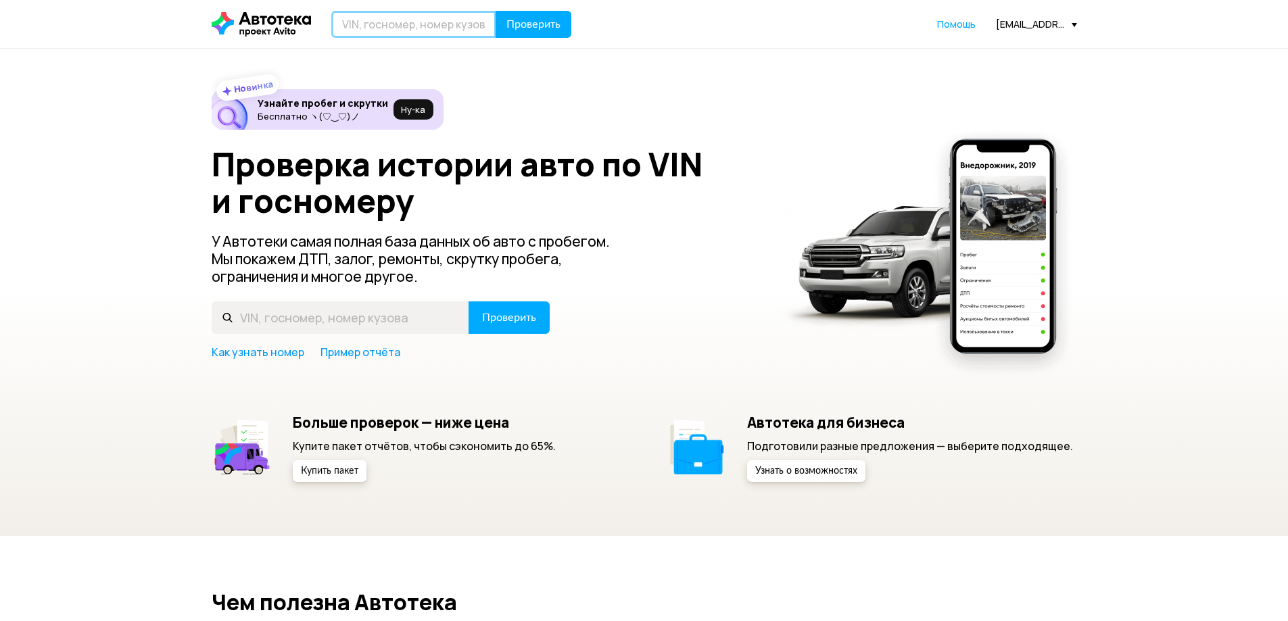
click at [448, 22] on input "text" at bounding box center [413, 24] width 165 height 27
type input "F"
type input "А317НН136"
click at [512, 22] on span "Проверить" at bounding box center [533, 24] width 54 height 11
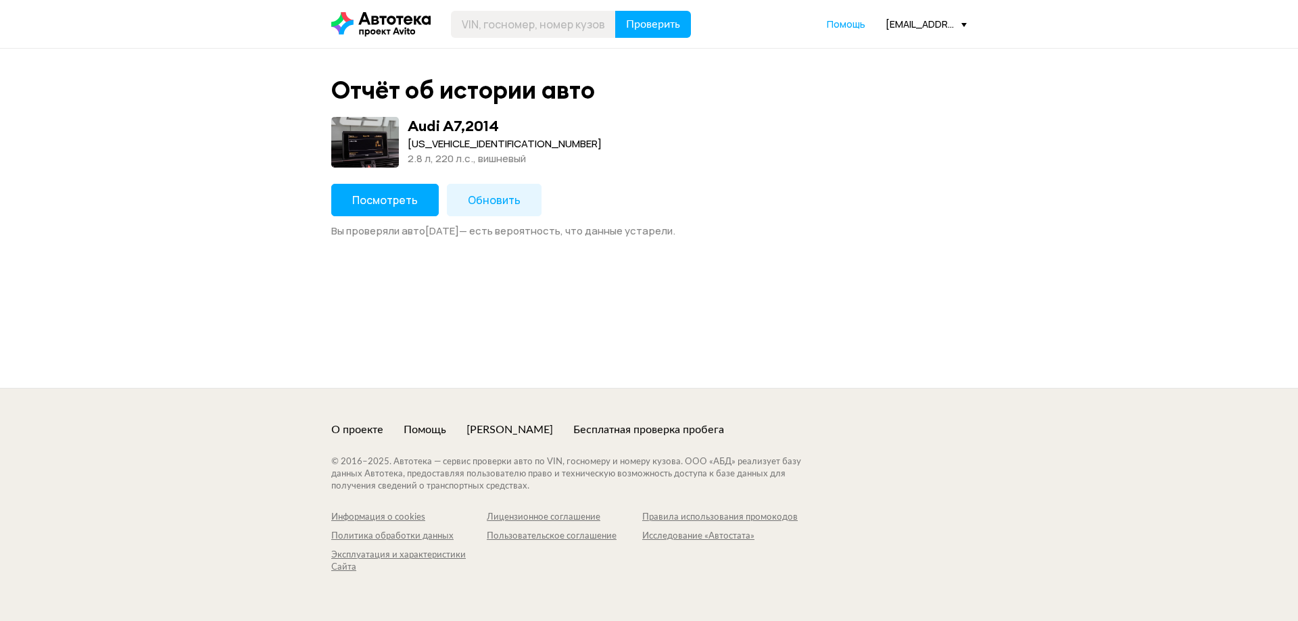
click at [406, 201] on span "Посмотреть" at bounding box center [385, 200] width 66 height 15
